Goal: Information Seeking & Learning: Learn about a topic

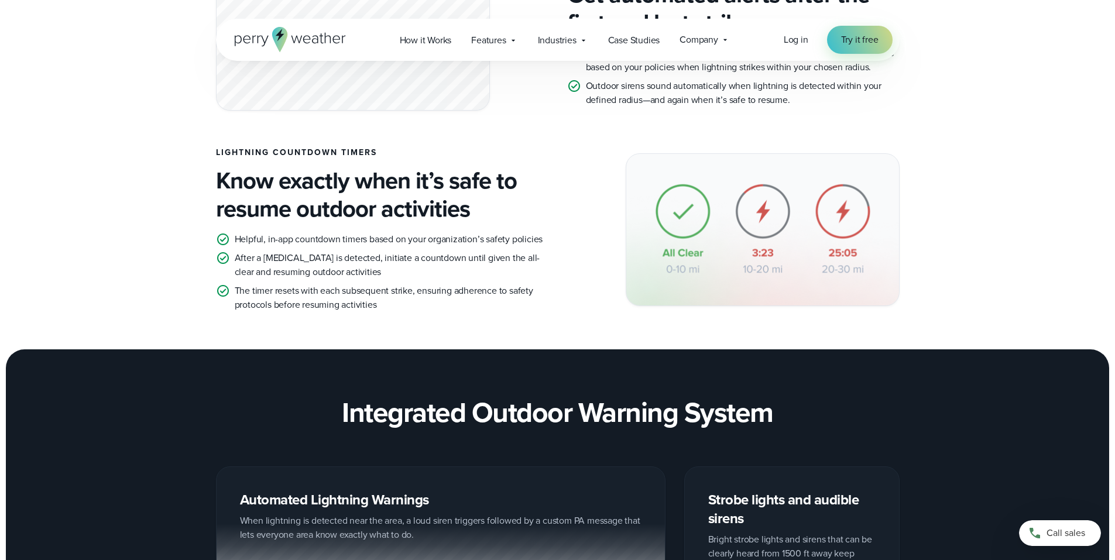
scroll to position [1518, 0]
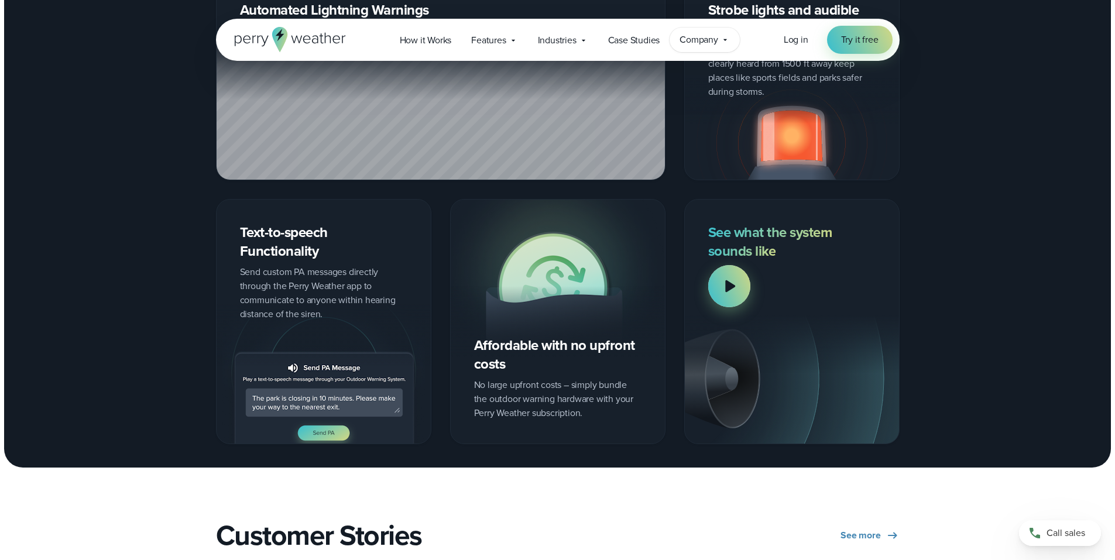
click at [726, 37] on icon at bounding box center [725, 39] width 9 height 9
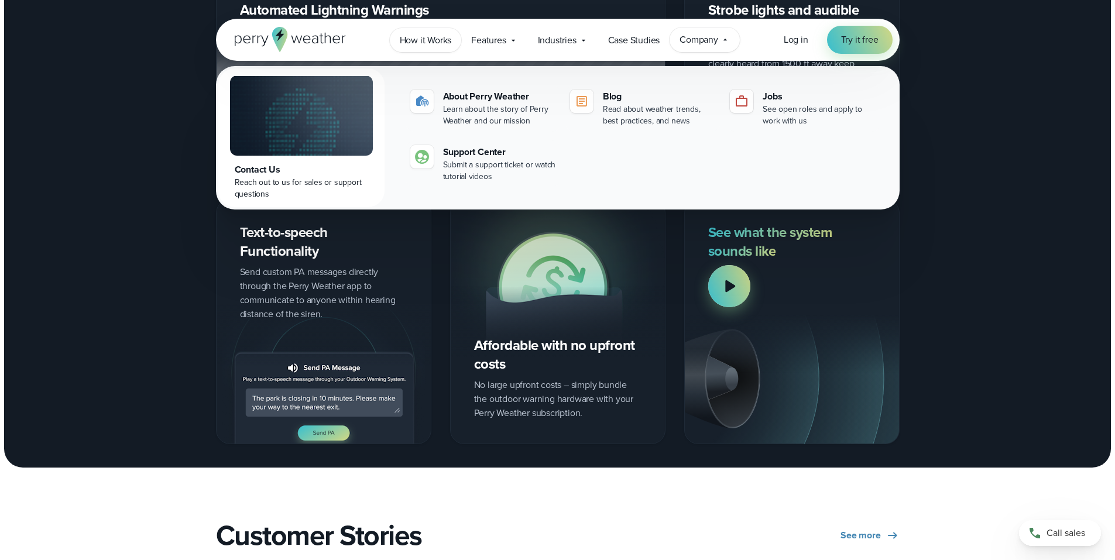
click at [441, 39] on span "How it Works" at bounding box center [426, 40] width 52 height 14
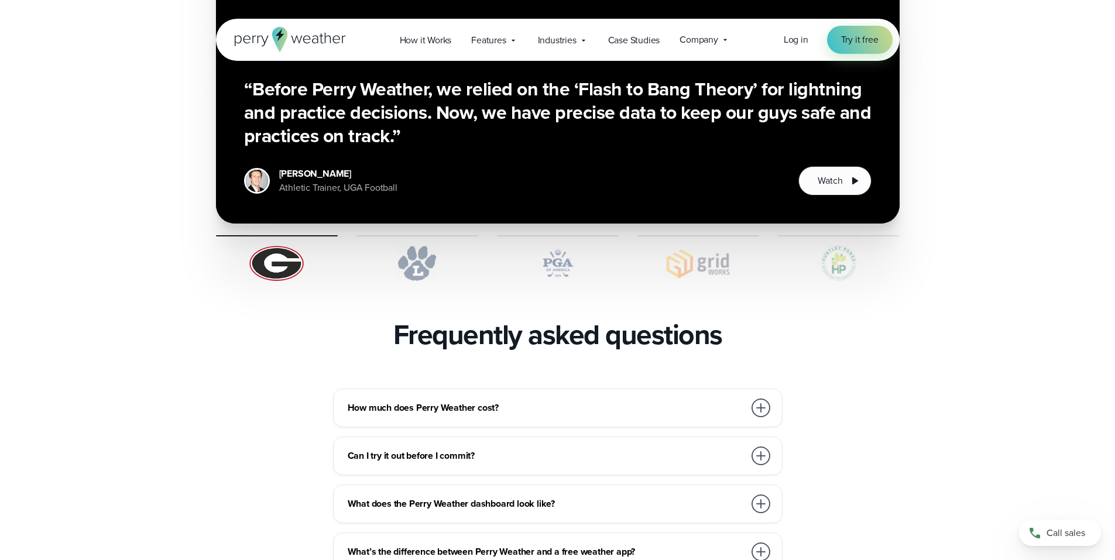
scroll to position [2543, 0]
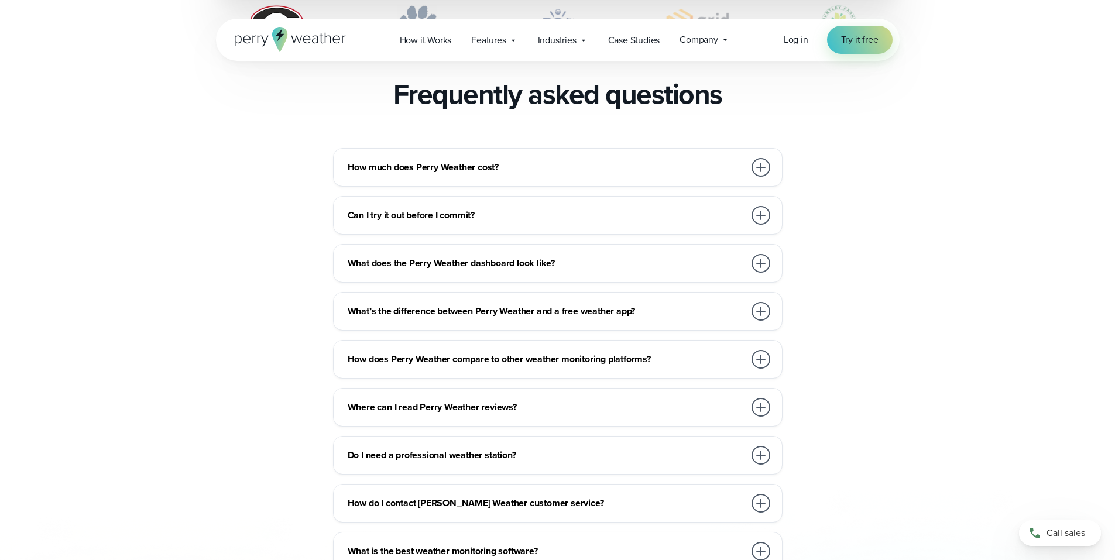
click at [760, 158] on div at bounding box center [761, 167] width 19 height 19
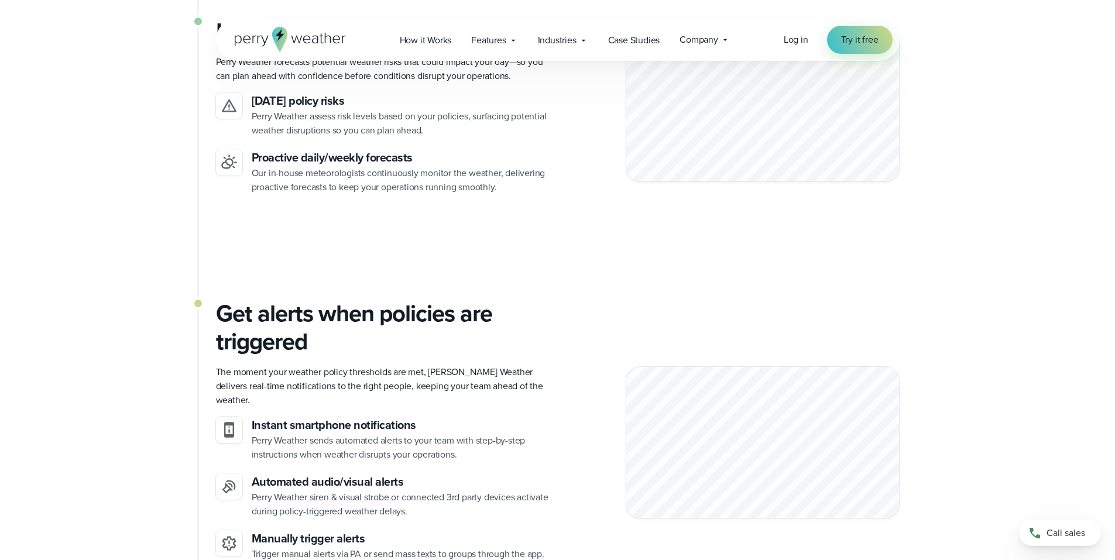
scroll to position [0, 0]
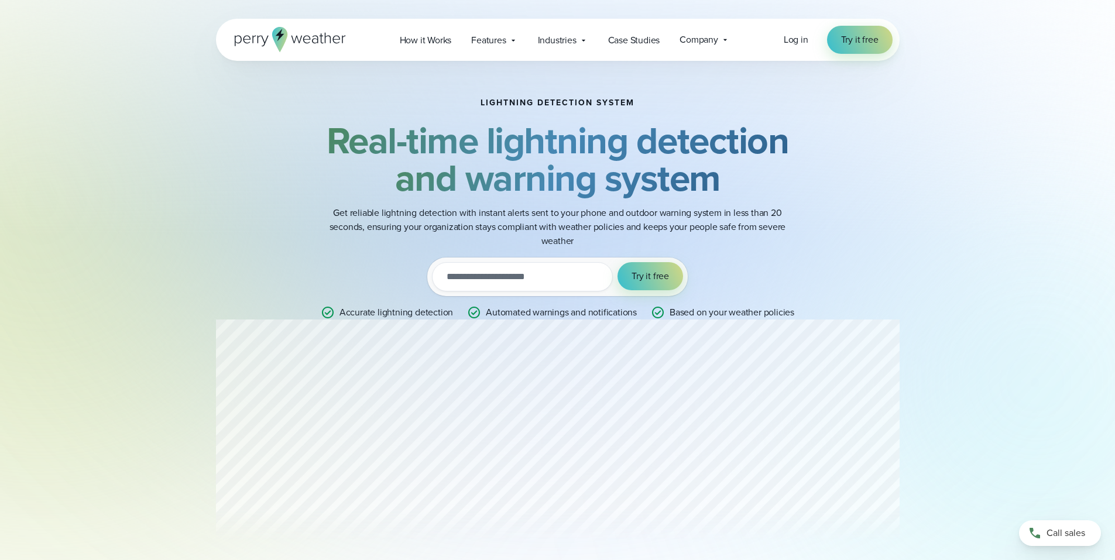
drag, startPoint x: 301, startPoint y: 1, endPoint x: 111, endPoint y: 105, distance: 216.1
click at [111, 105] on div "Lightning detection system Real-time lightning detection and warning system Get…" at bounding box center [557, 178] width 1115 height 357
